Goal: Information Seeking & Learning: Learn about a topic

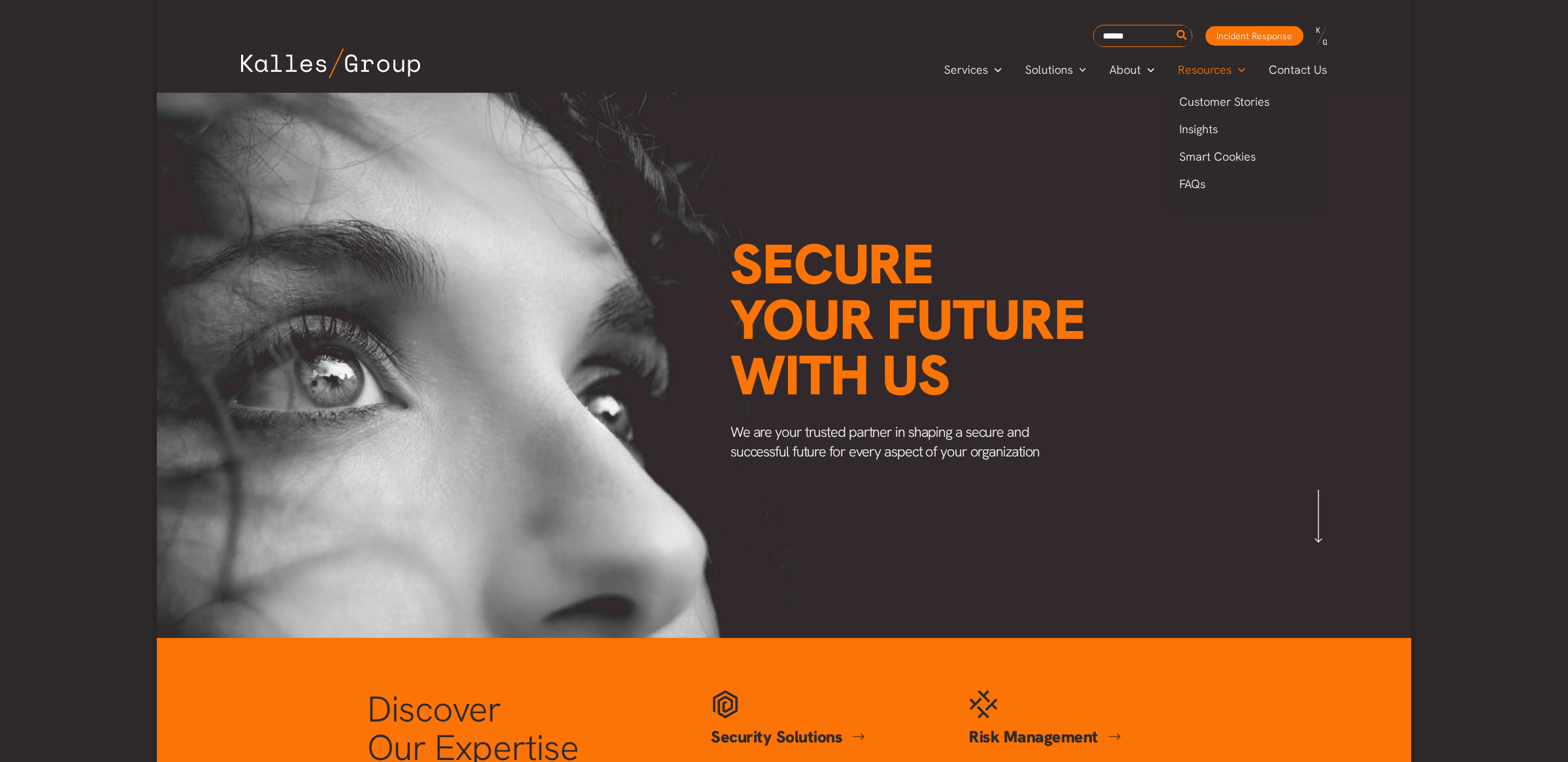
click at [1200, 68] on span "Resources" at bounding box center [1205, 70] width 54 height 20
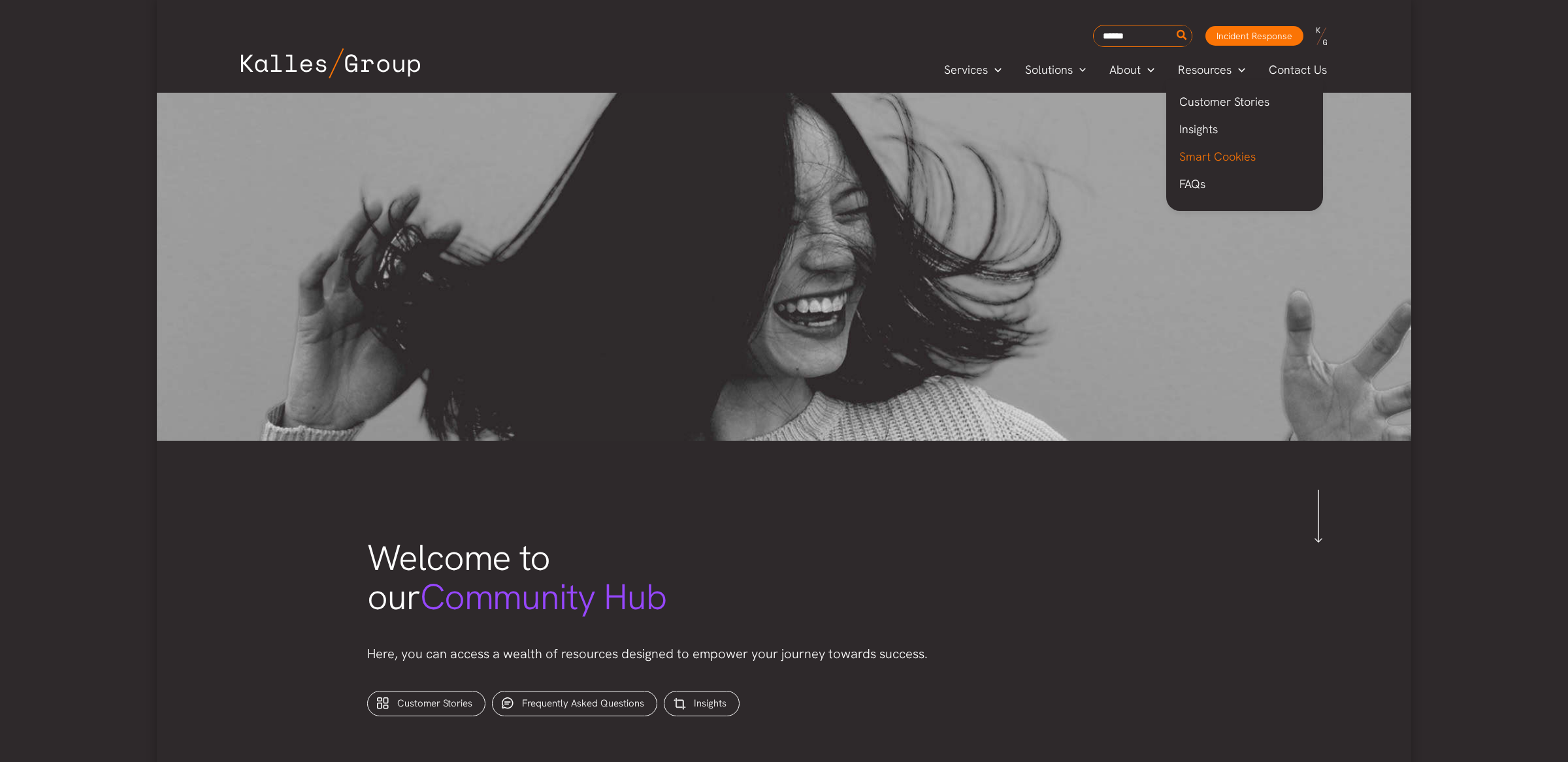
click at [1213, 150] on span "Smart Cookies" at bounding box center [1217, 156] width 76 height 15
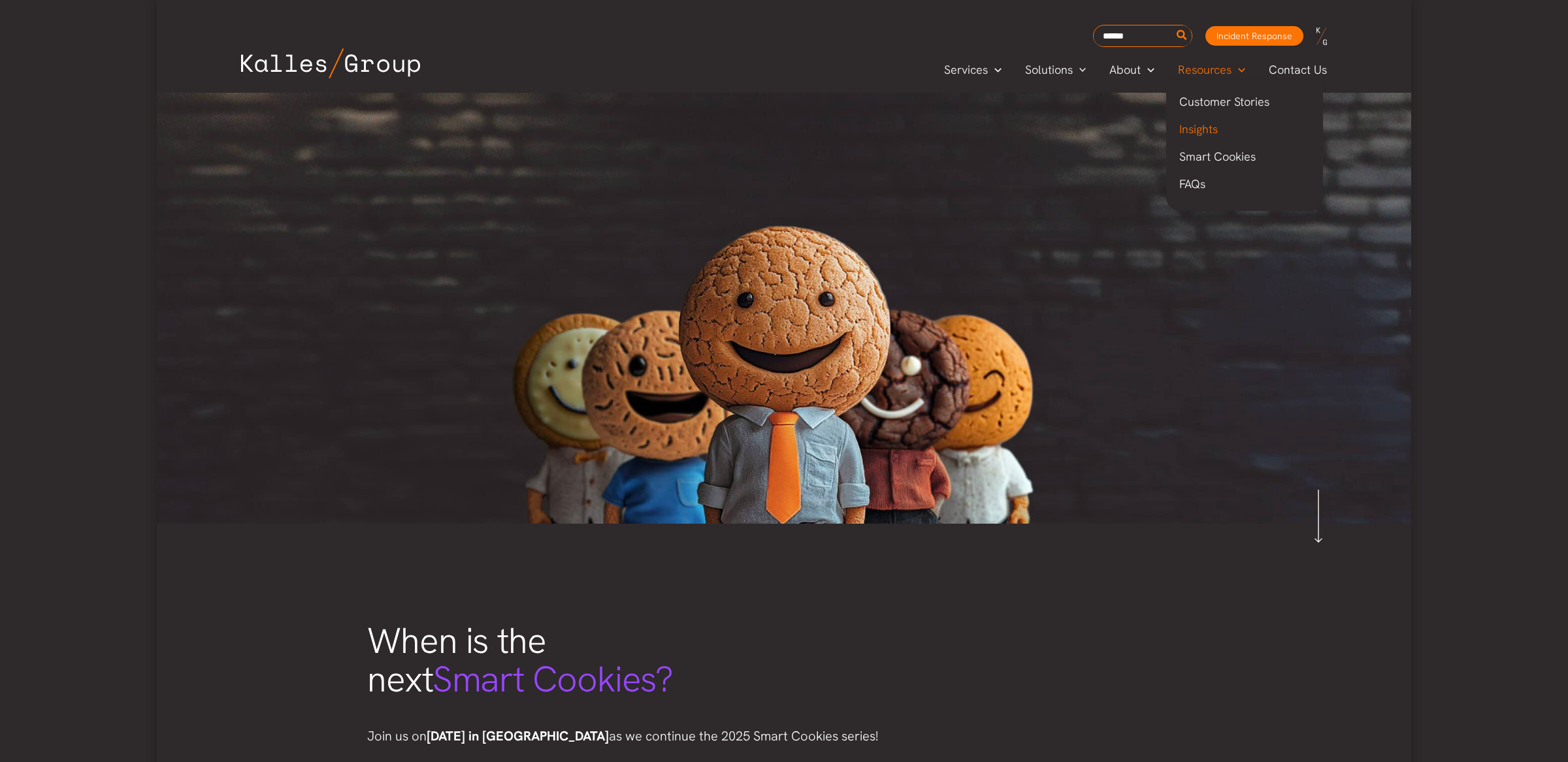
click at [1198, 129] on span "Insights" at bounding box center [1198, 129] width 39 height 15
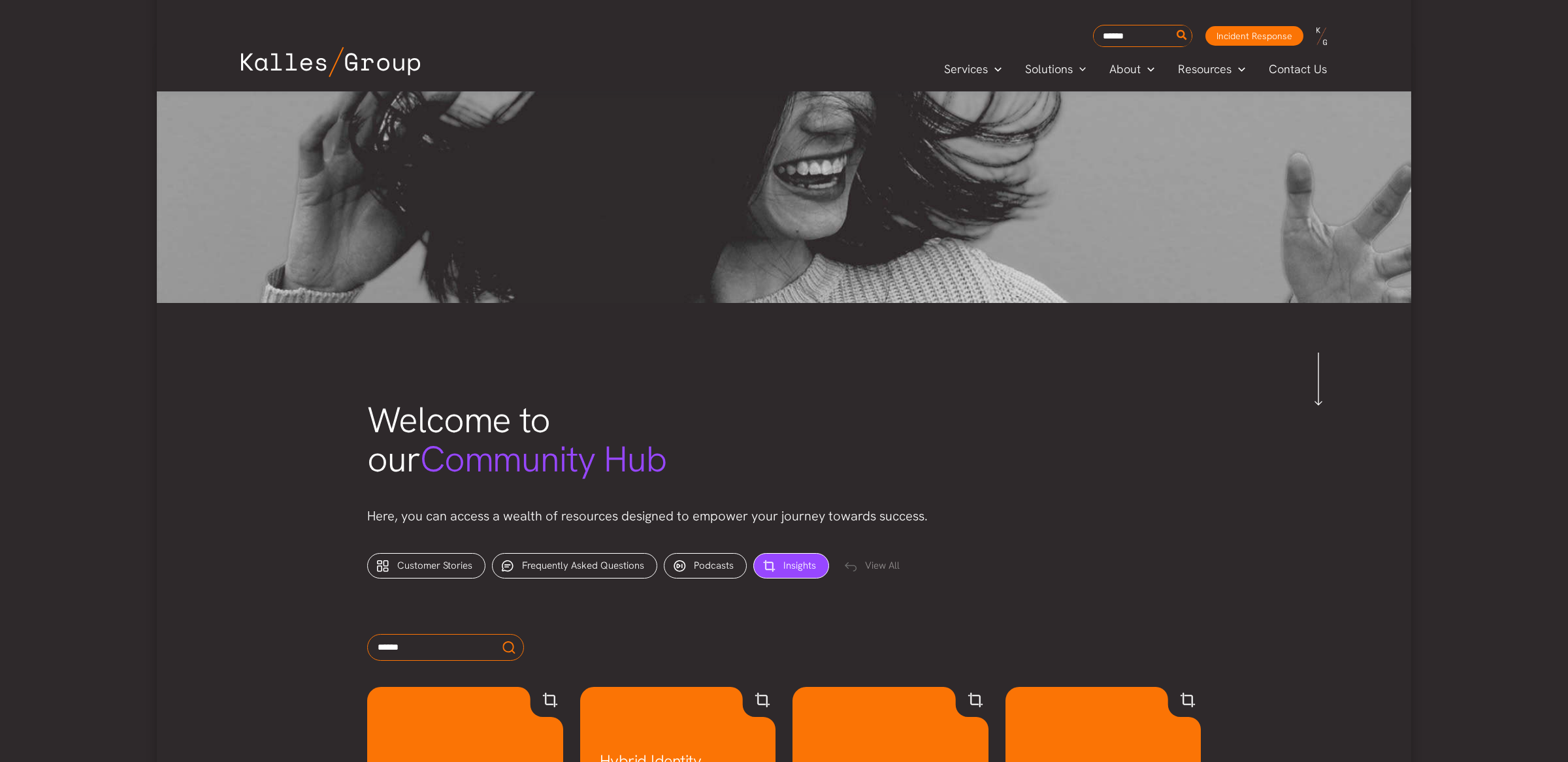
scroll to position [138, 0]
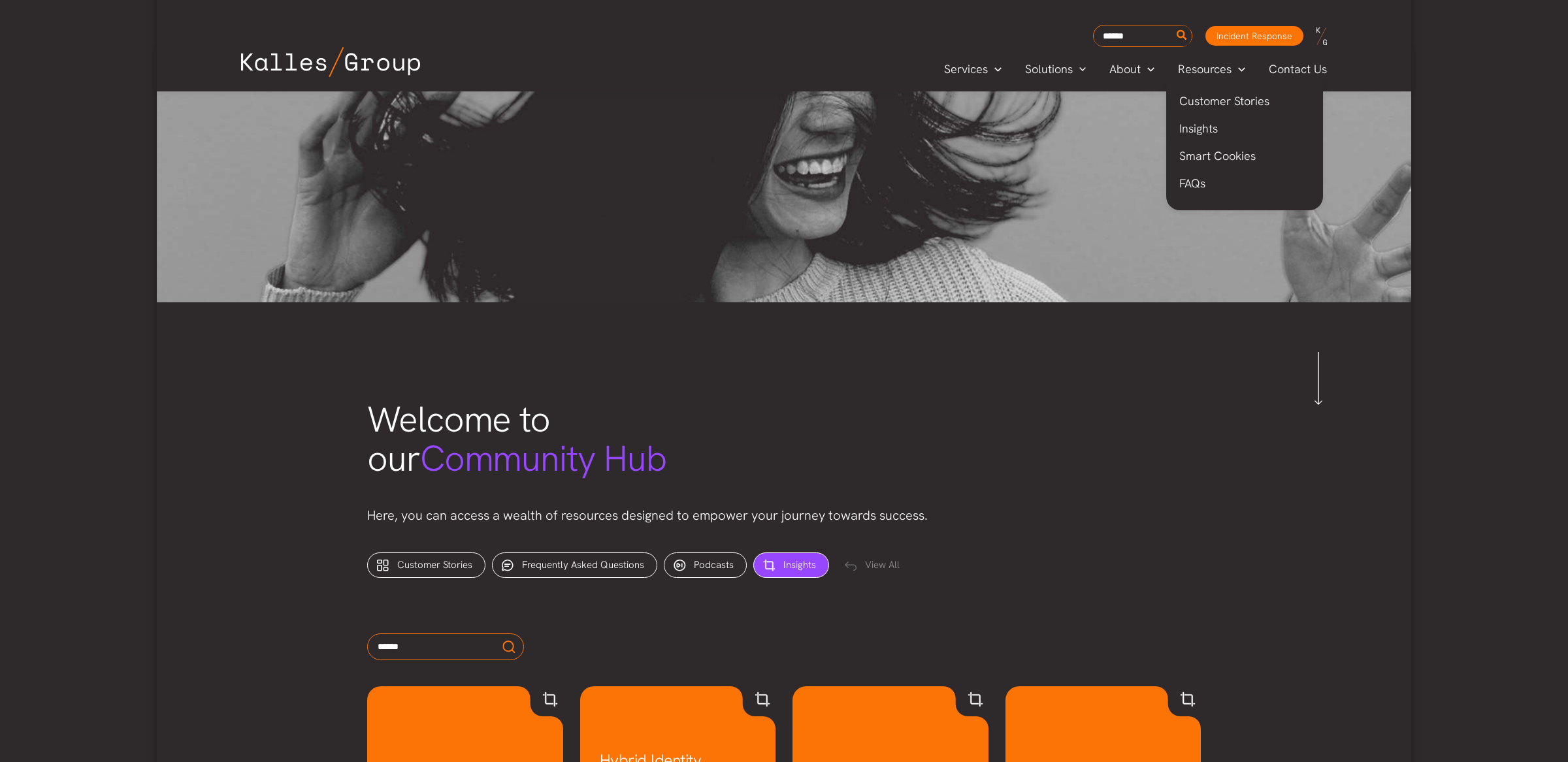
click at [1200, 70] on span "Resources" at bounding box center [1205, 70] width 54 height 20
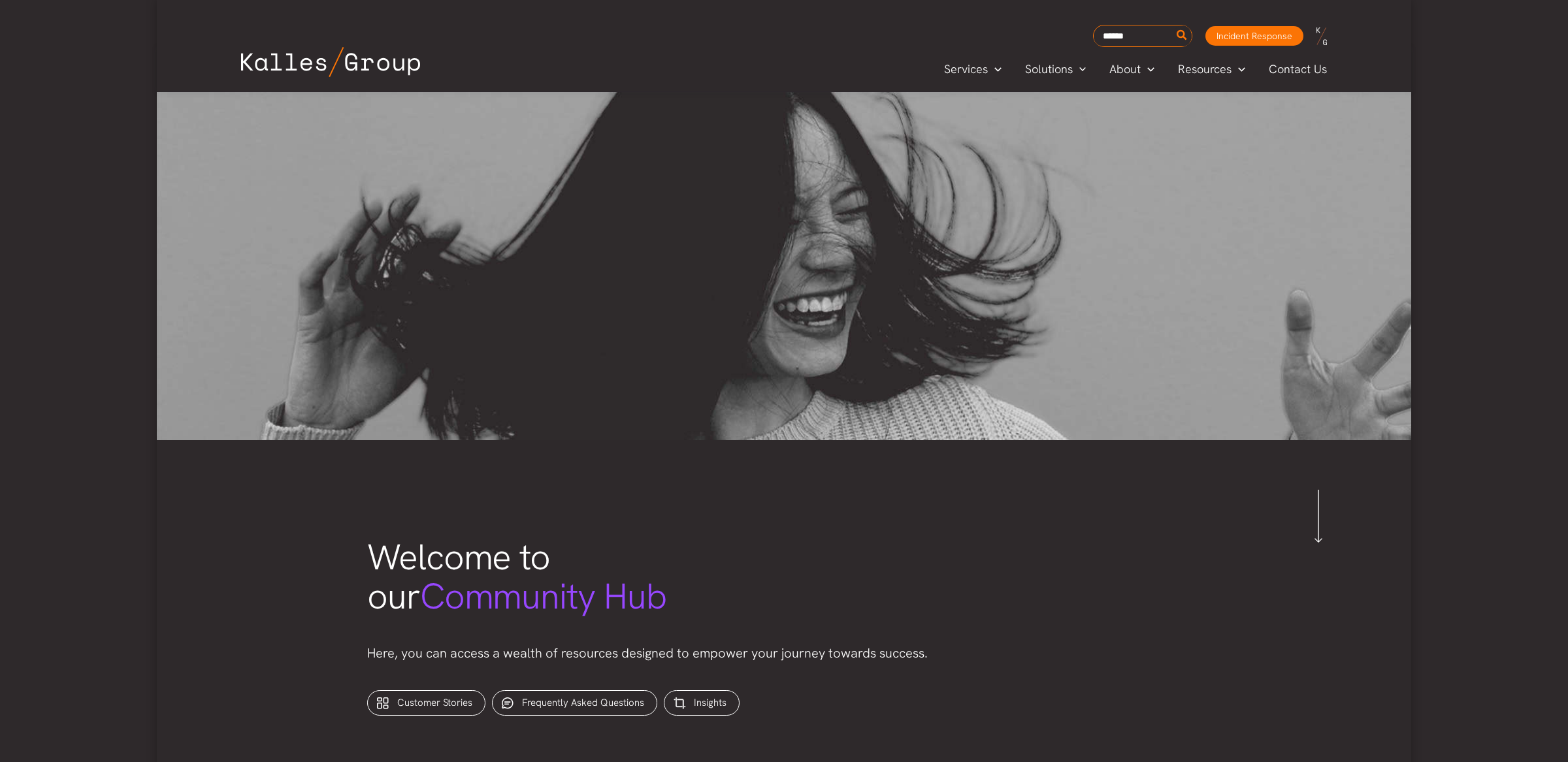
scroll to position [18, 0]
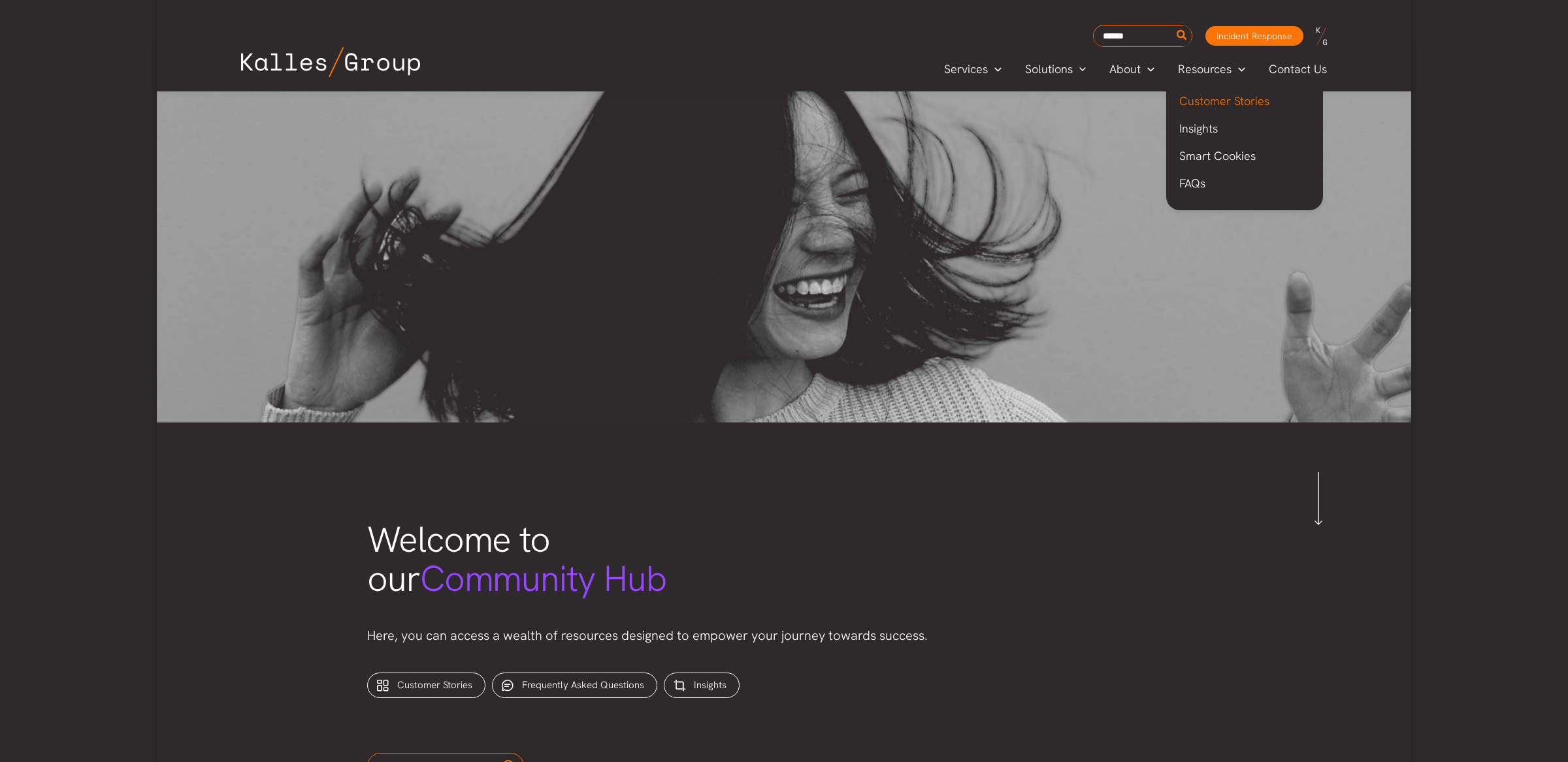
click at [1196, 98] on span "Customer Stories" at bounding box center [1224, 100] width 90 height 15
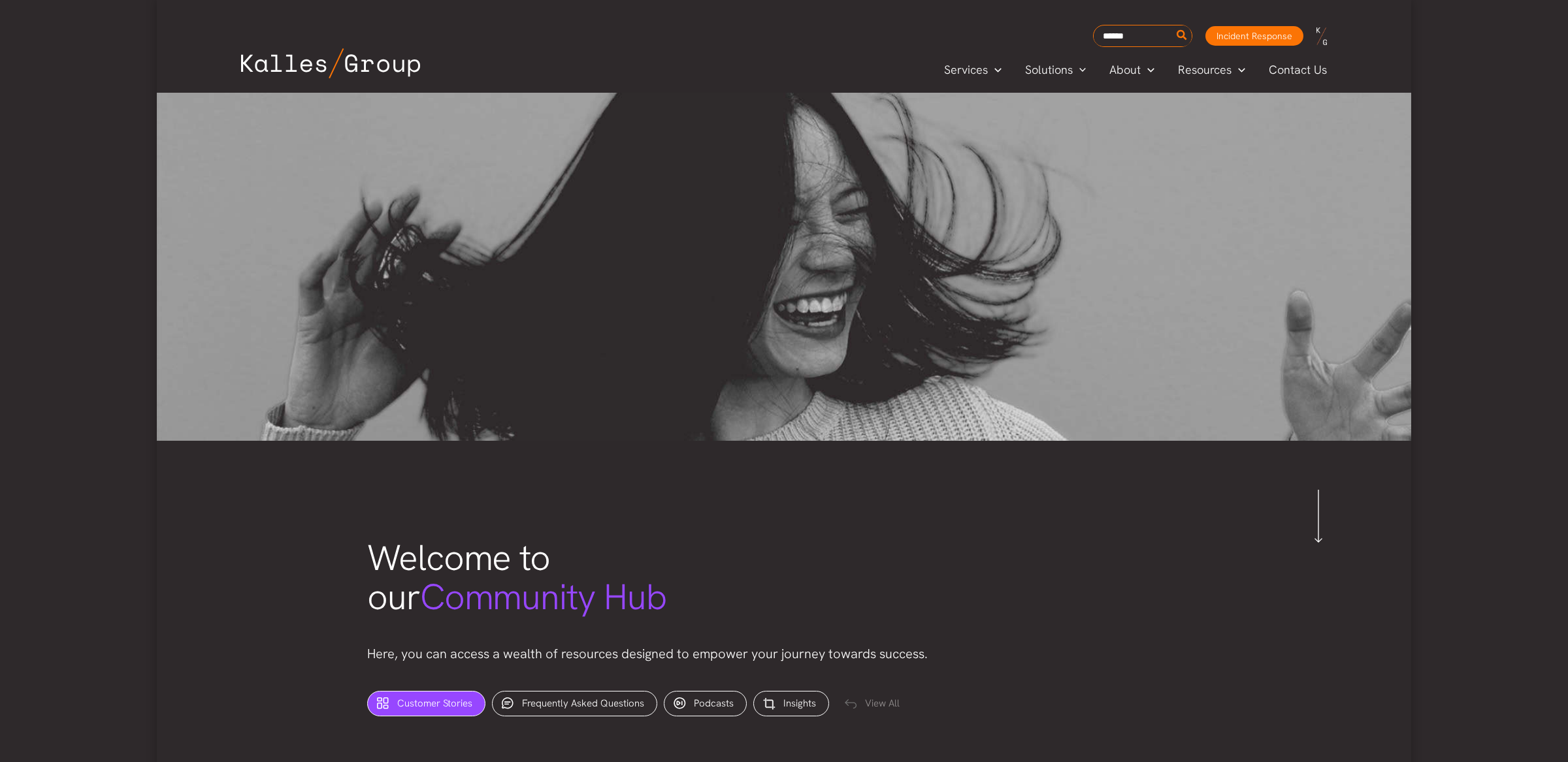
scroll to position [4, 0]
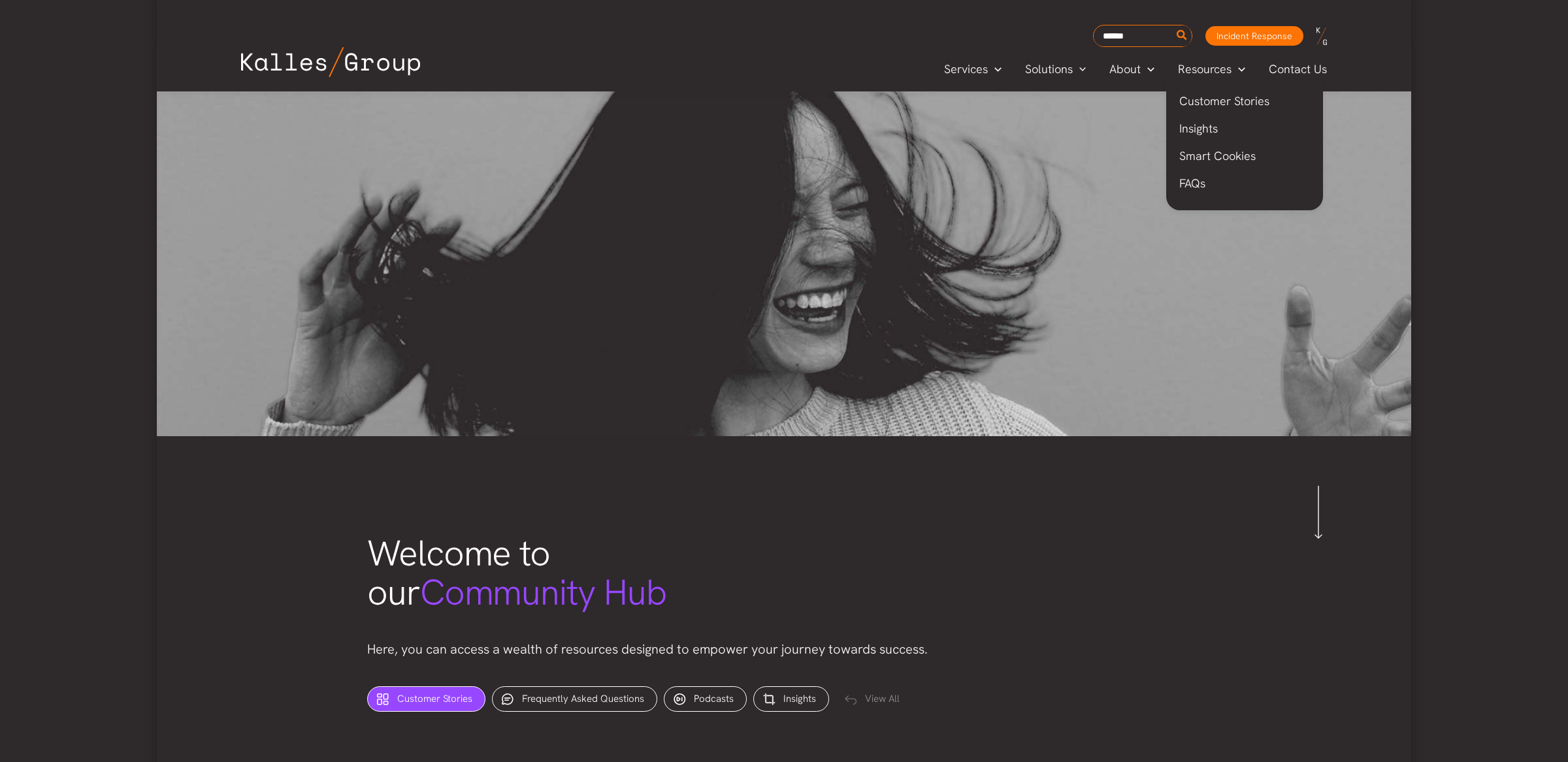
click at [1215, 66] on span "Resources" at bounding box center [1205, 70] width 54 height 20
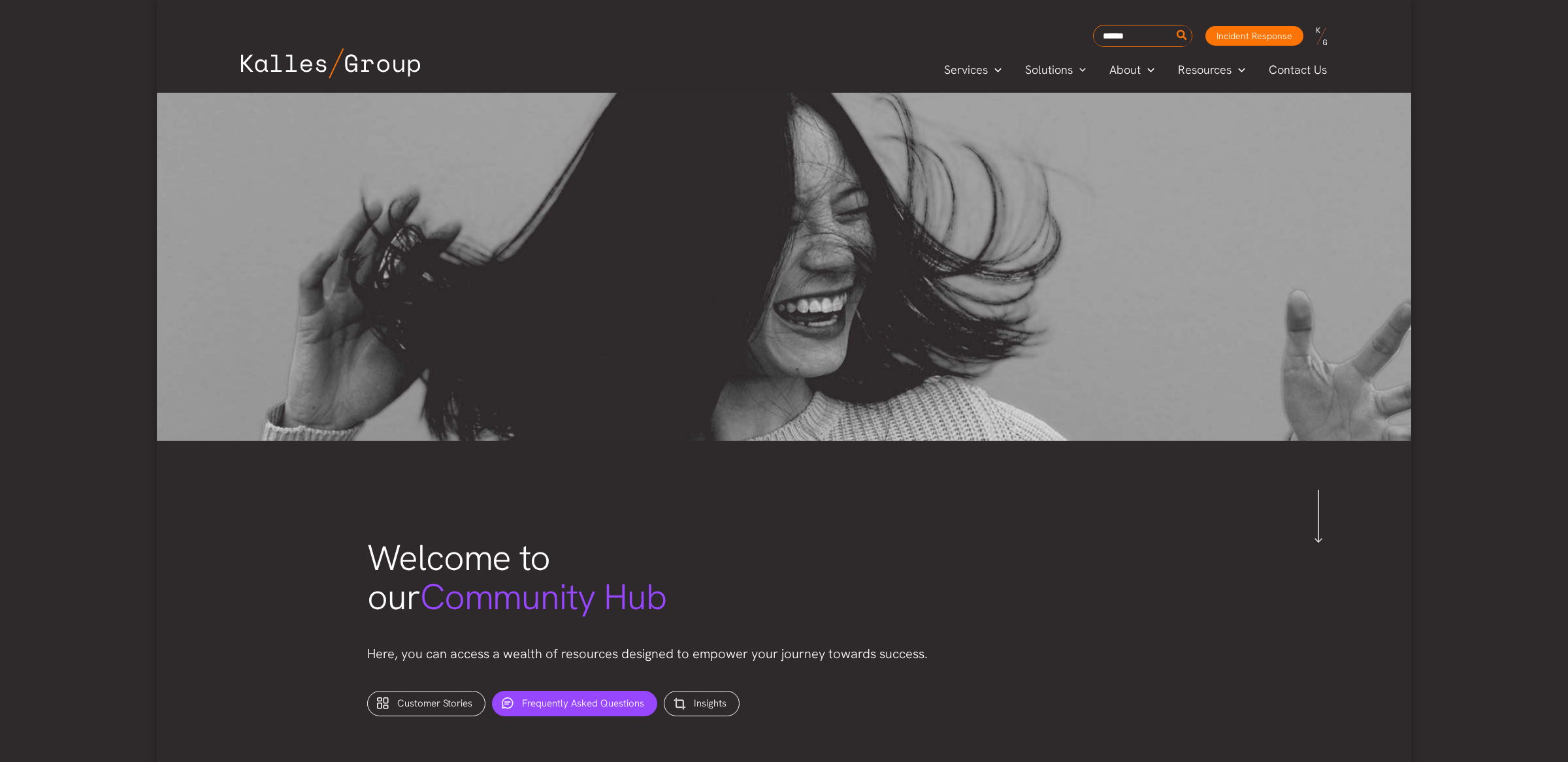
click at [609, 706] on span "Frequently Asked Questions" at bounding box center [583, 704] width 122 height 13
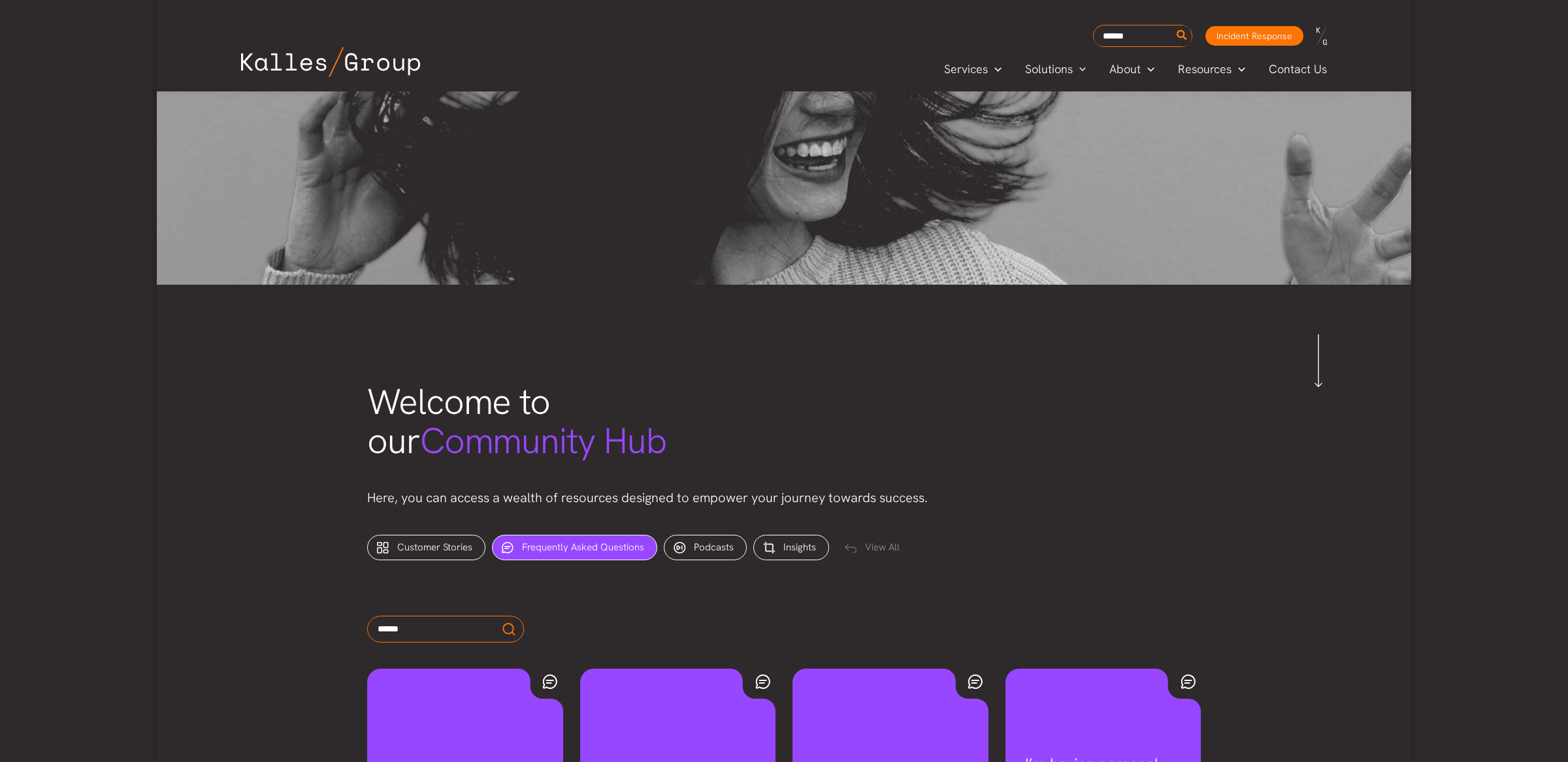
scroll to position [161, 0]
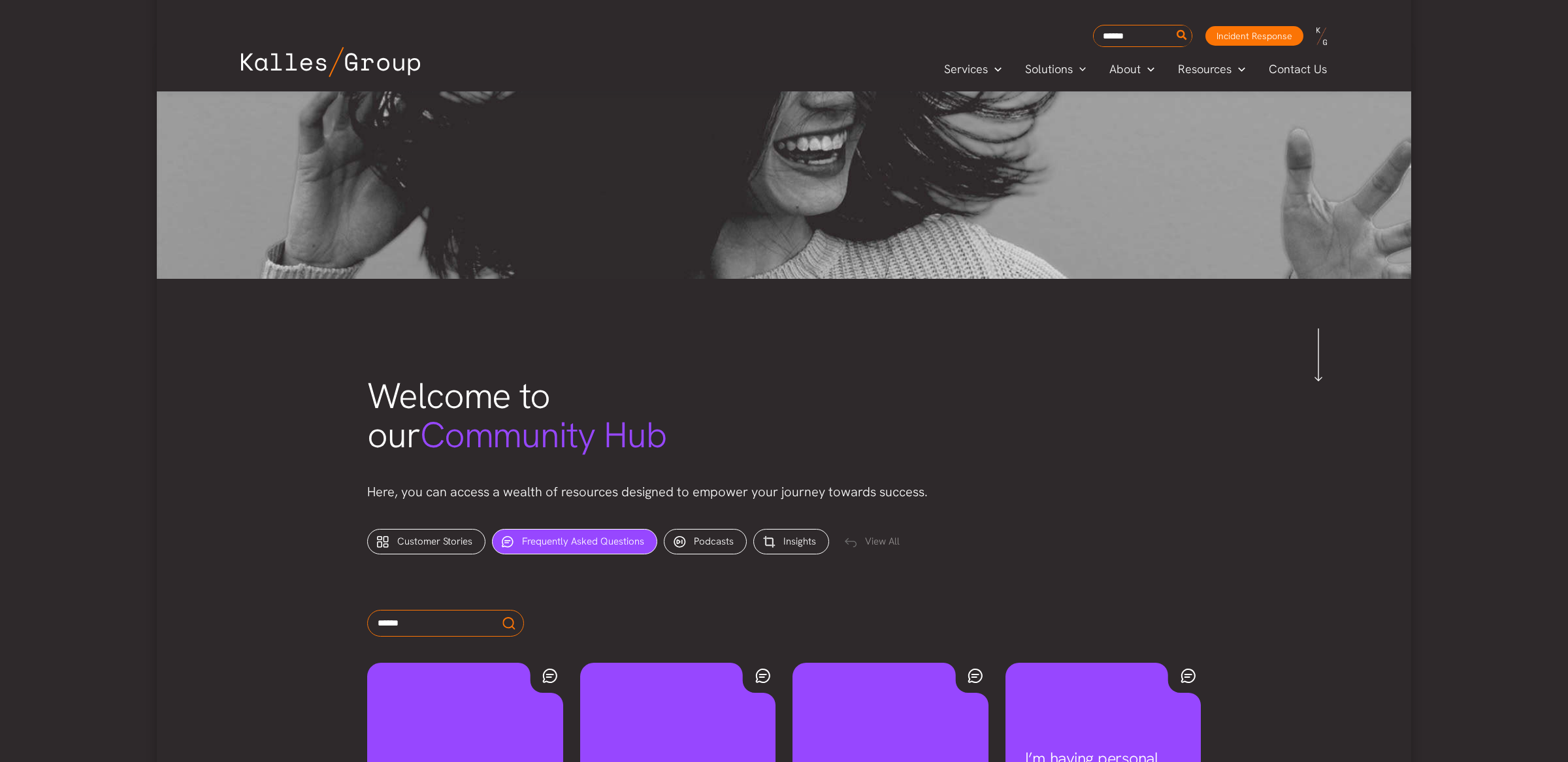
click at [865, 429] on div "Welcome to our Community Hub Here, you can access a wealth of resources designe…" at bounding box center [783, 440] width 860 height 152
drag, startPoint x: 875, startPoint y: 541, endPoint x: 898, endPoint y: 537, distance: 23.3
click at [875, 541] on div "View All" at bounding box center [874, 542] width 76 height 26
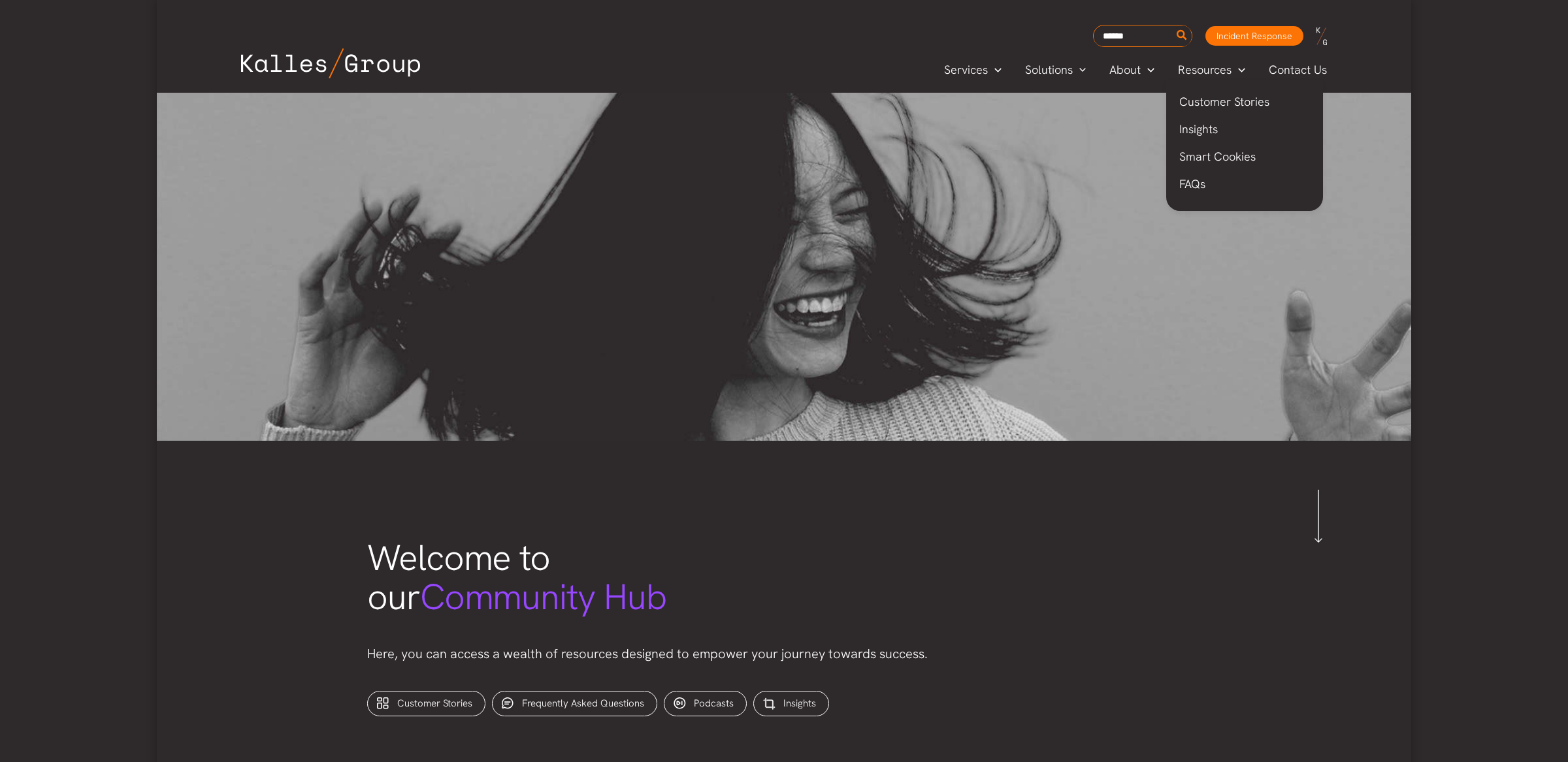
click at [1208, 68] on span "Resources" at bounding box center [1205, 70] width 54 height 20
click at [1209, 104] on span "Customer Stories" at bounding box center [1224, 101] width 90 height 15
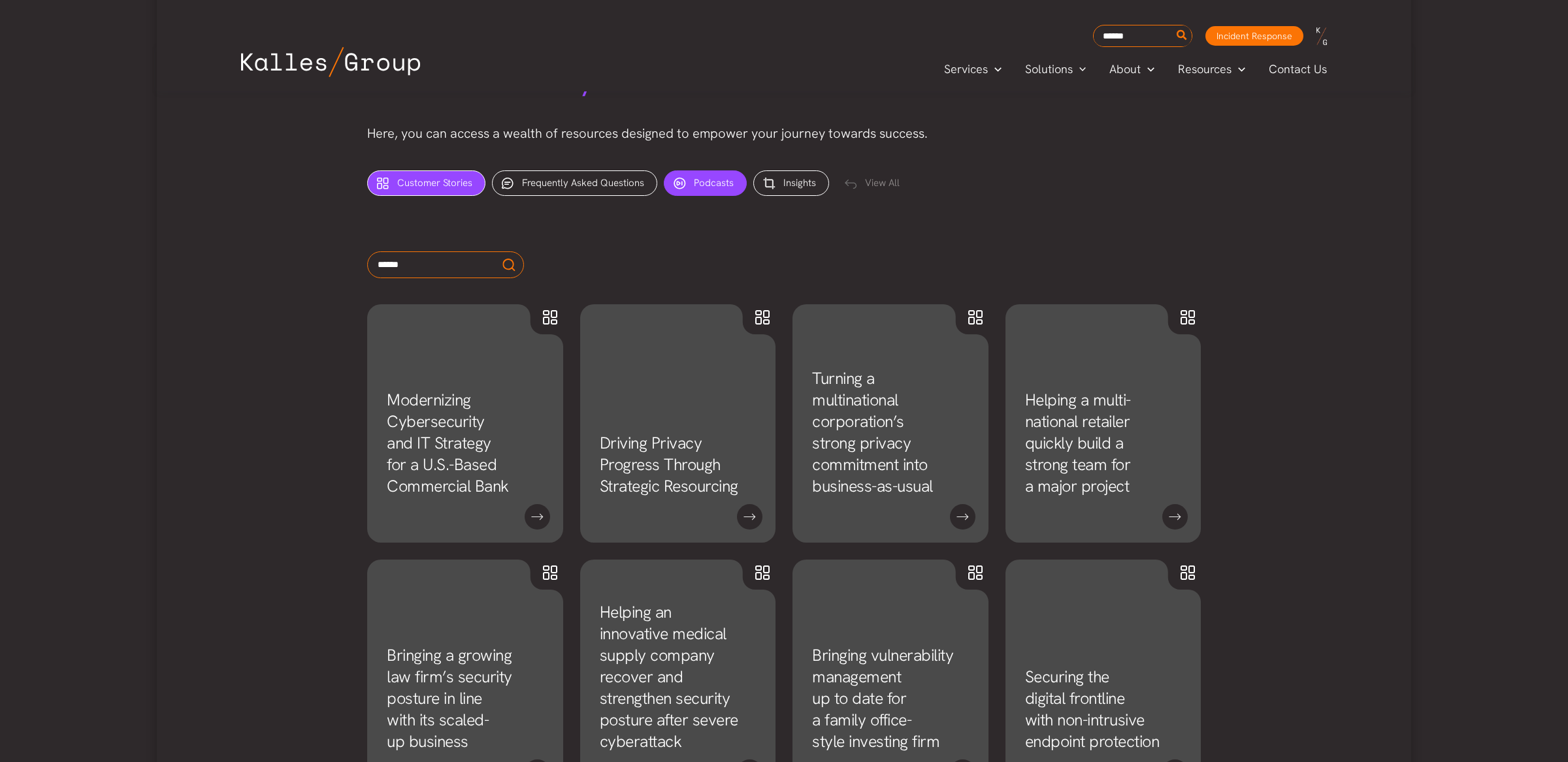
scroll to position [526, 0]
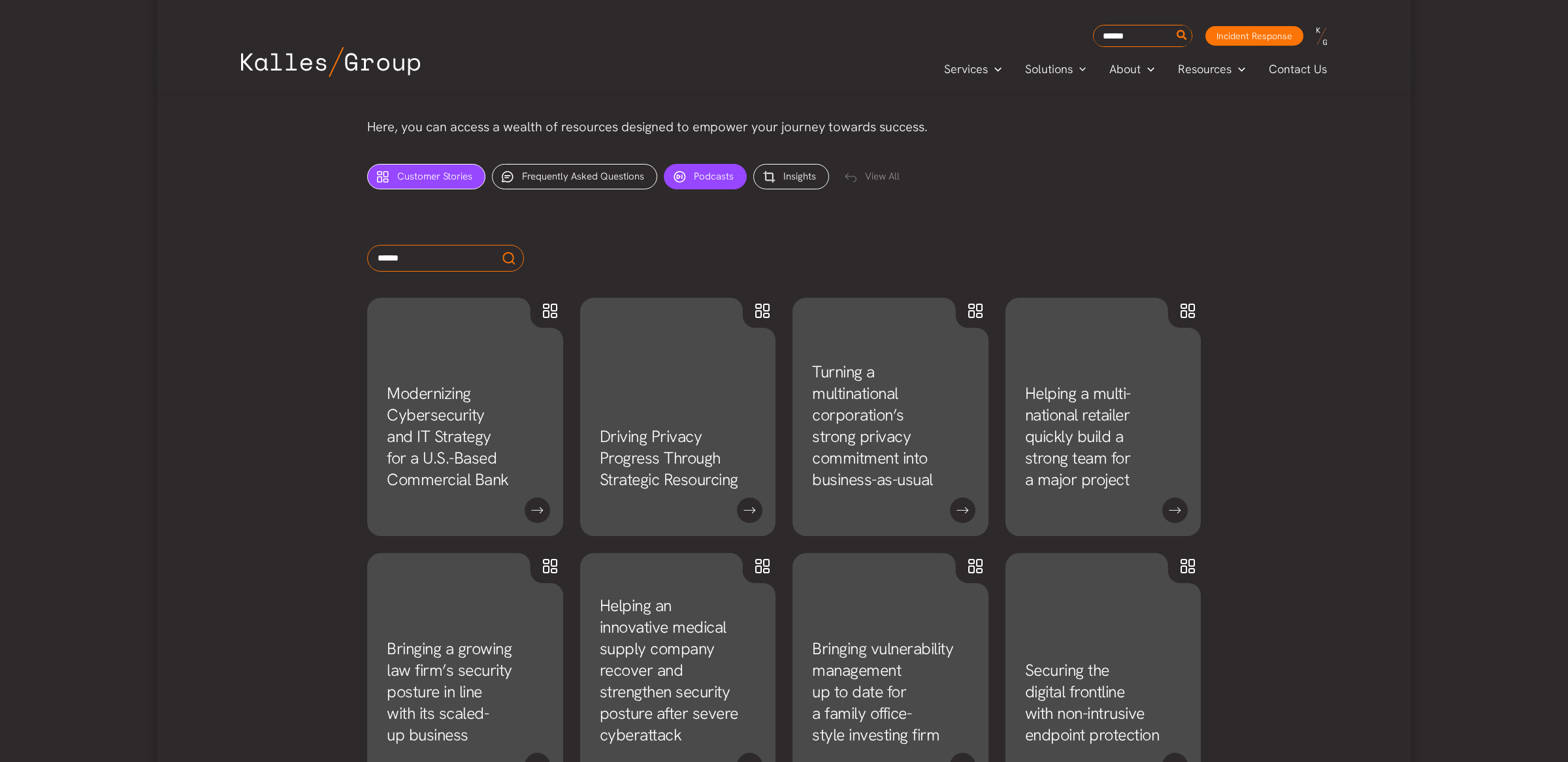
click at [712, 179] on span "Podcasts" at bounding box center [714, 177] width 40 height 13
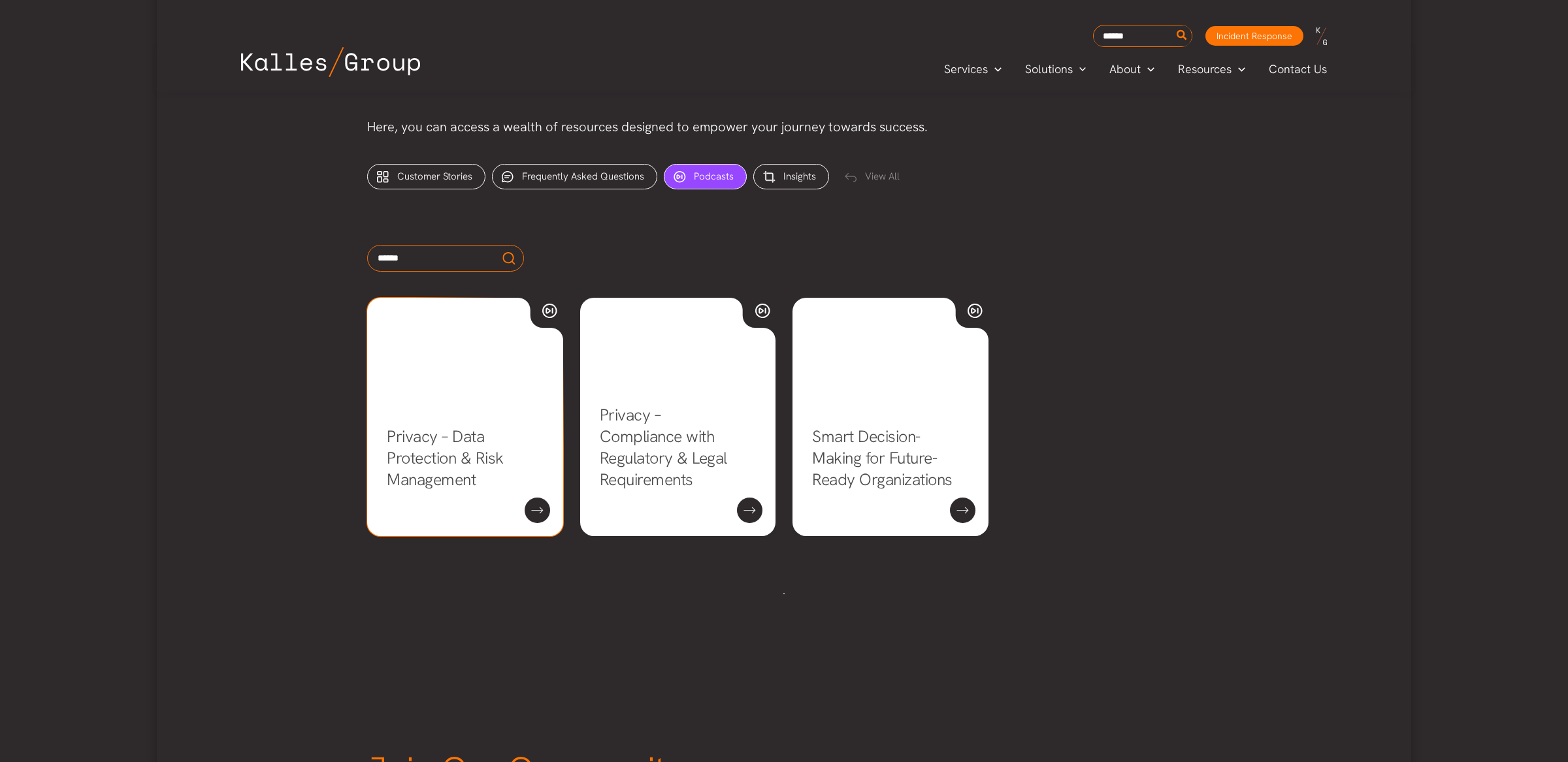
click at [466, 441] on link "Privacy – Data Protection & Risk Management" at bounding box center [445, 458] width 117 height 65
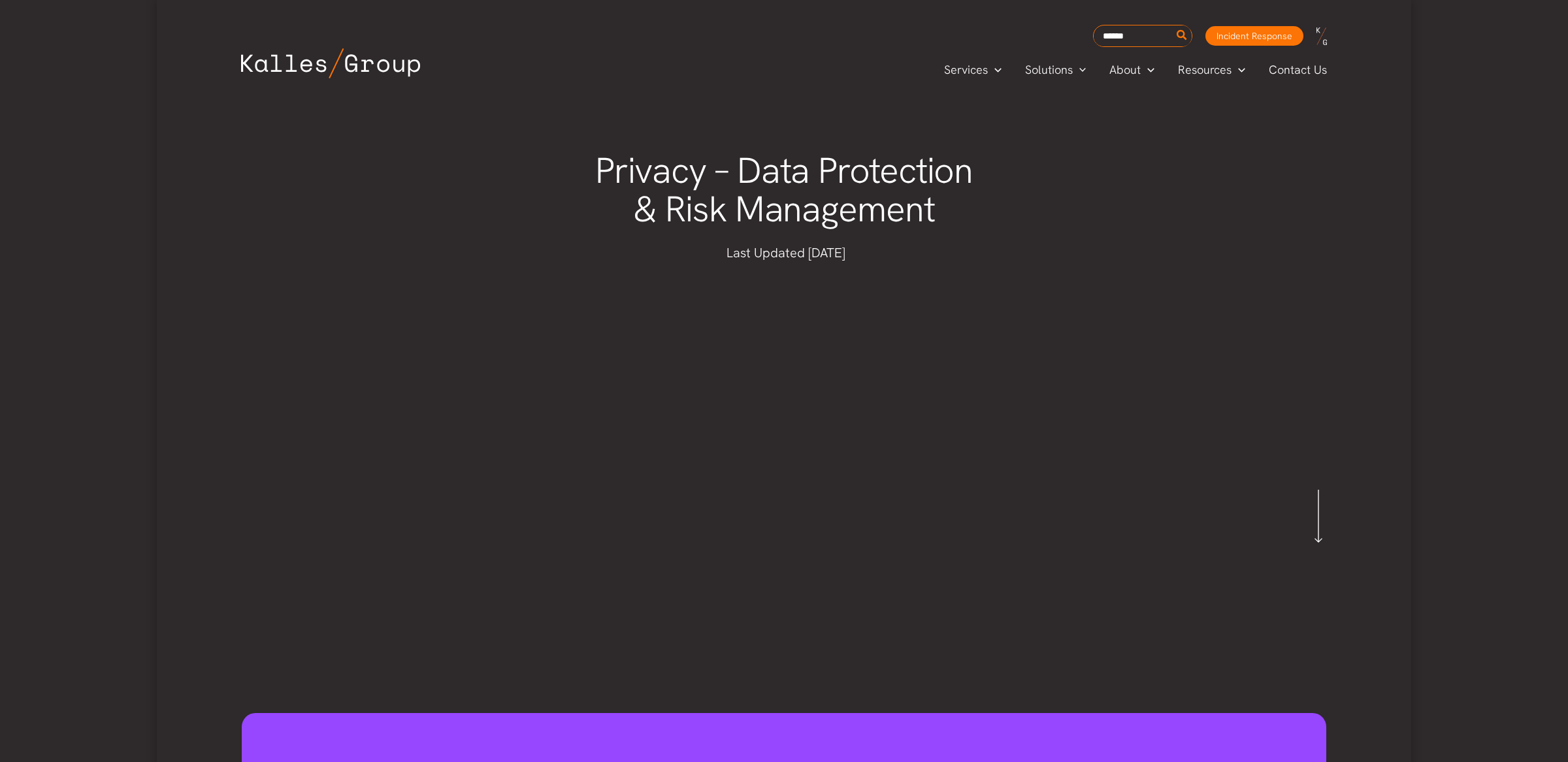
drag, startPoint x: 269, startPoint y: 150, endPoint x: 303, endPoint y: 115, distance: 48.8
click at [269, 150] on div "Privacy – Data Protection & Risk Management Last Updated [DATE]" at bounding box center [784, 360] width 1254 height 536
